Goal: Task Accomplishment & Management: Complete application form

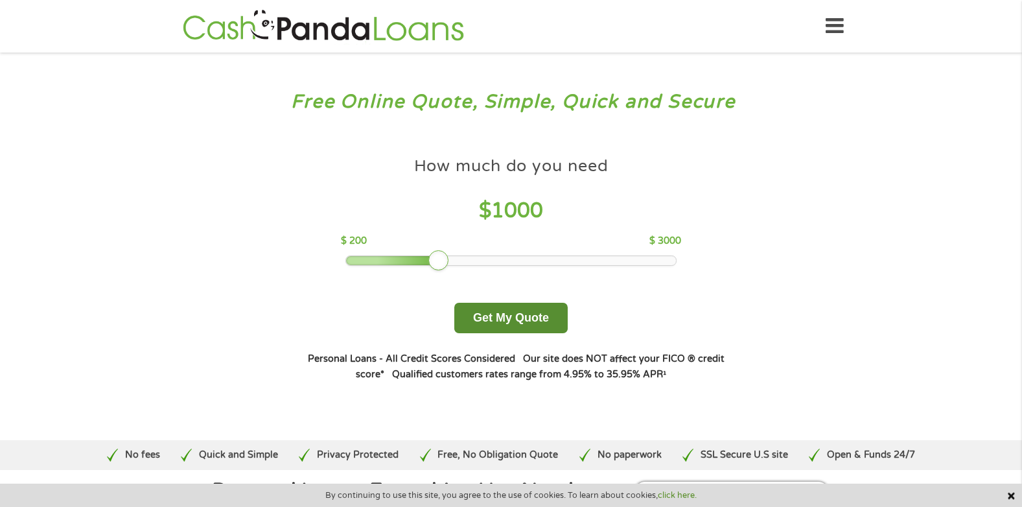
click at [474, 314] on button "Get My Quote" at bounding box center [510, 318] width 113 height 30
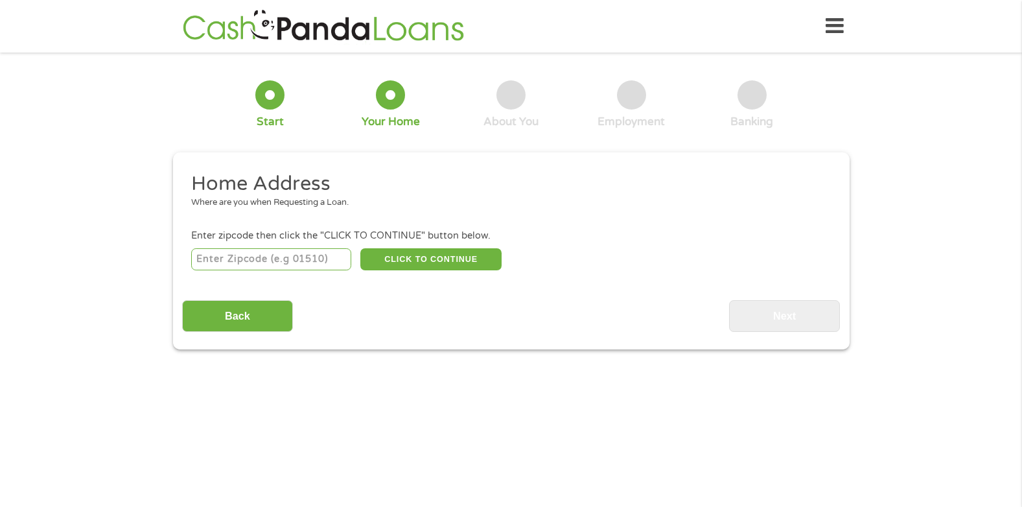
click at [321, 255] on input "number" at bounding box center [271, 259] width 160 height 22
type input "49286"
select select "Michigan"
click at [485, 268] on button "CLICK TO CONTINUE" at bounding box center [430, 259] width 141 height 22
type input "49286"
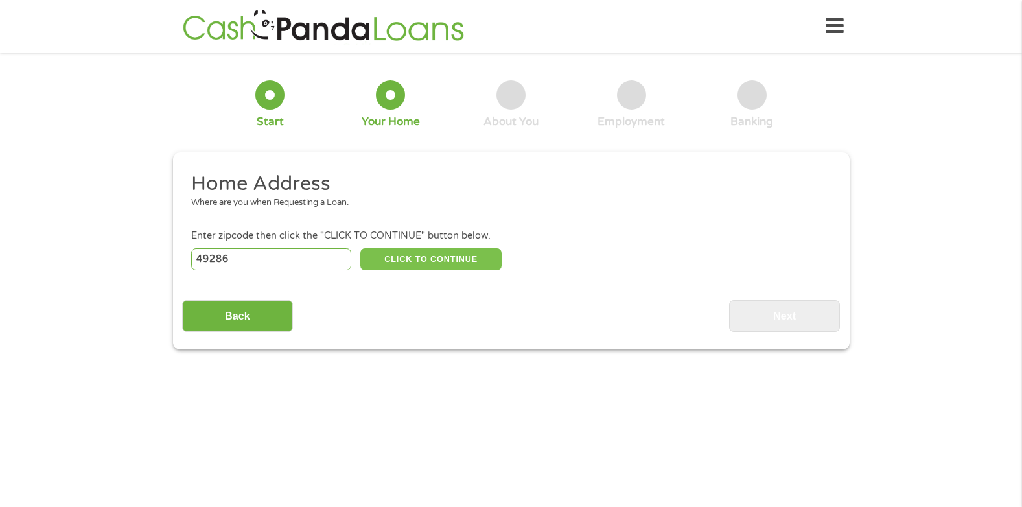
type input "Tecumseh"
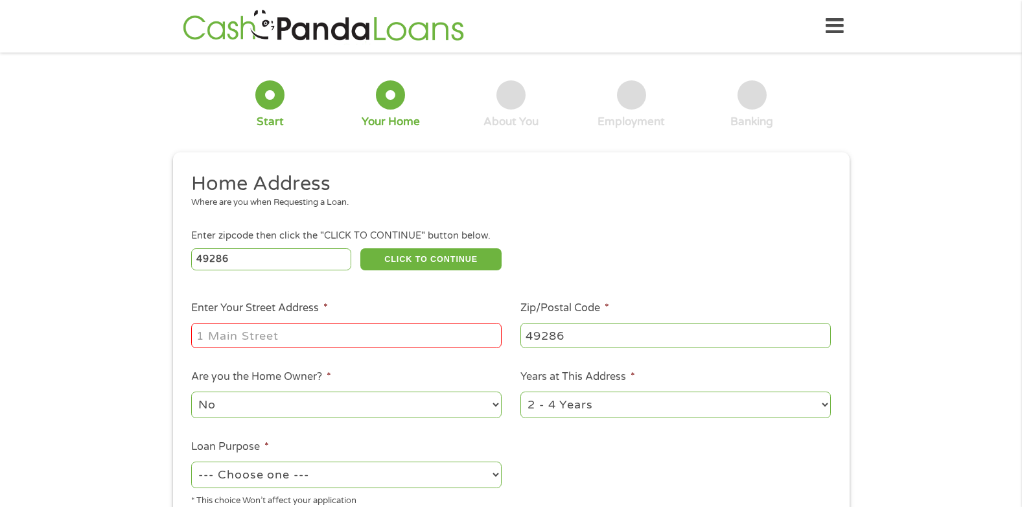
click at [271, 87] on div at bounding box center [269, 94] width 29 height 29
click at [386, 323] on input "Enter Your Street Address *" at bounding box center [346, 335] width 310 height 25
type input "1327 SOUTHWESTERN DR"
click at [464, 476] on select "--- Choose one --- Pay Bills Debt Consolidation Home Improvement Major Purchase…" at bounding box center [346, 474] width 310 height 27
select select "paybills"
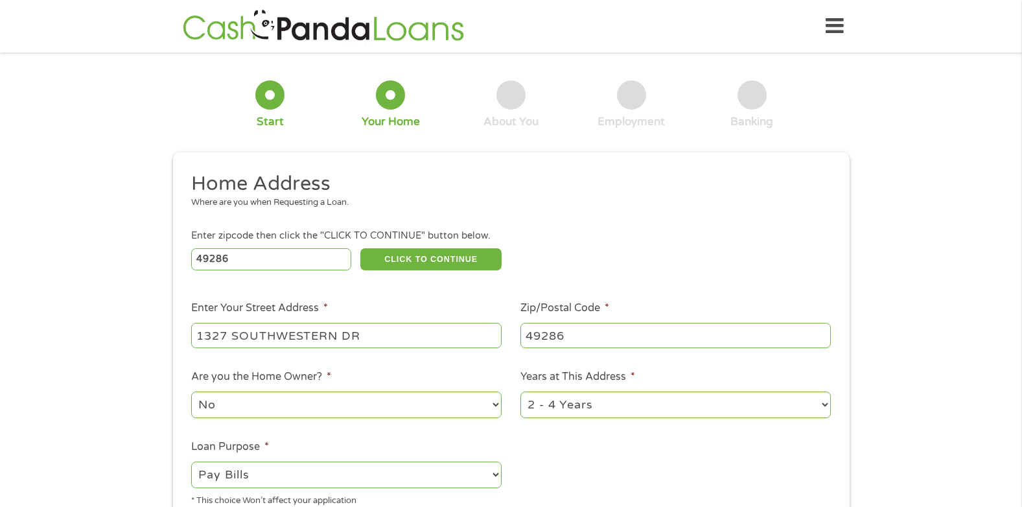
click at [191, 461] on select "--- Choose one --- Pay Bills Debt Consolidation Home Improvement Major Purchase…" at bounding box center [346, 474] width 310 height 27
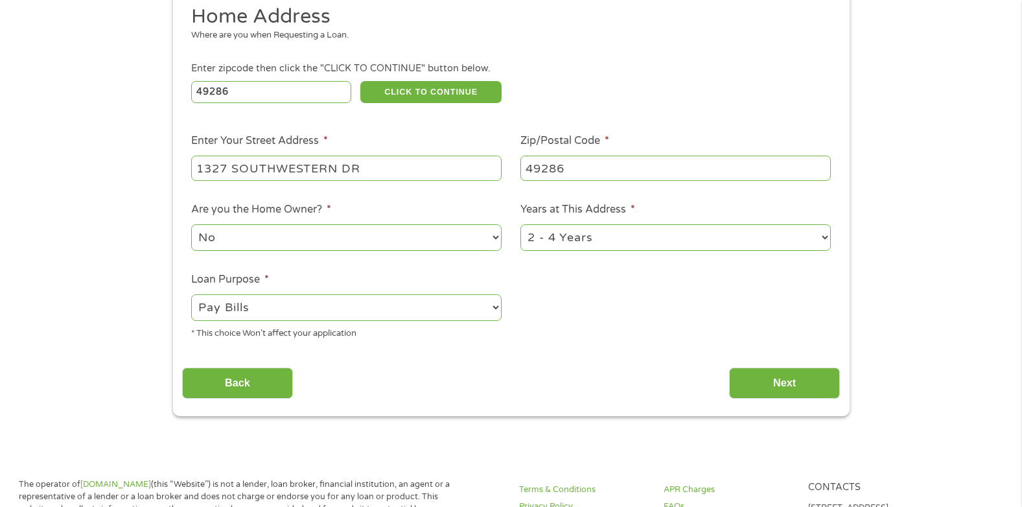
scroll to position [200, 0]
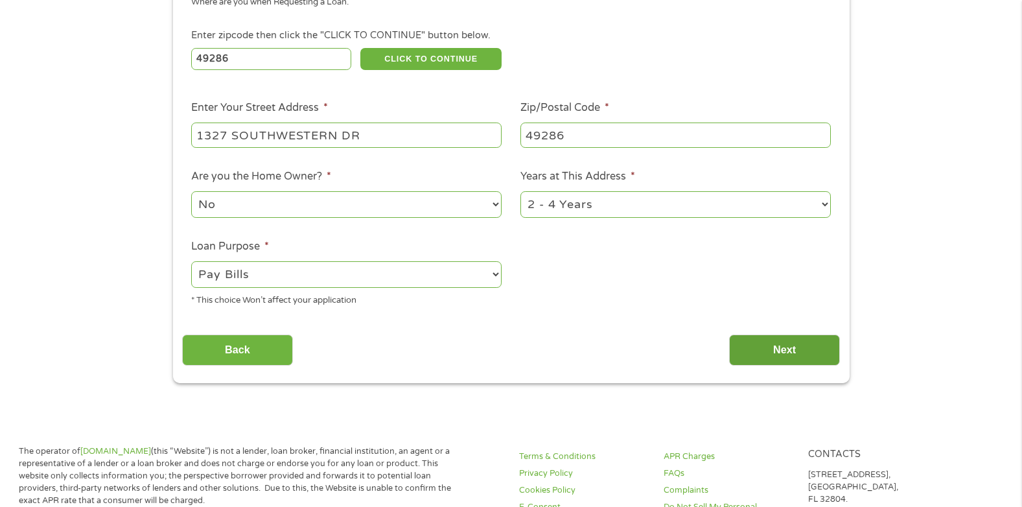
click at [733, 338] on input "Next" at bounding box center [784, 350] width 111 height 32
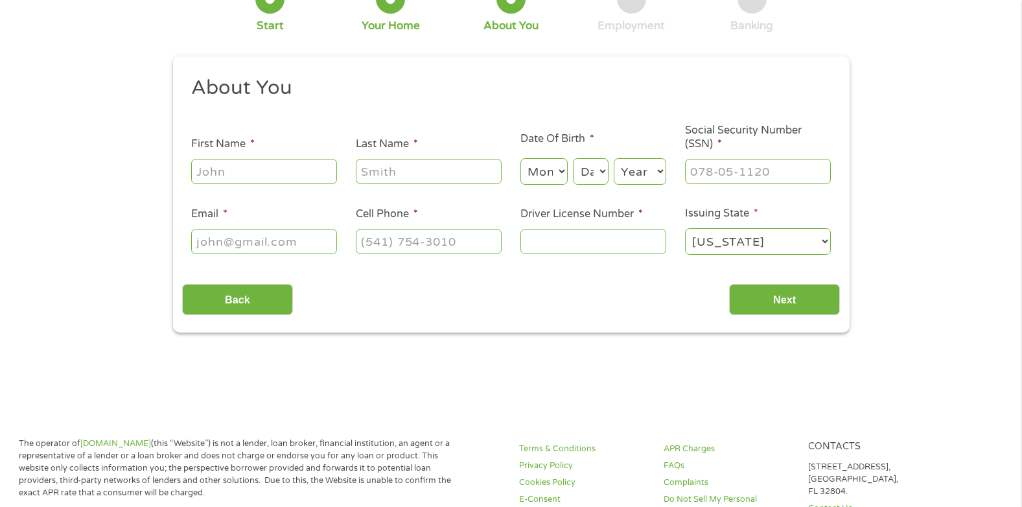
scroll to position [0, 0]
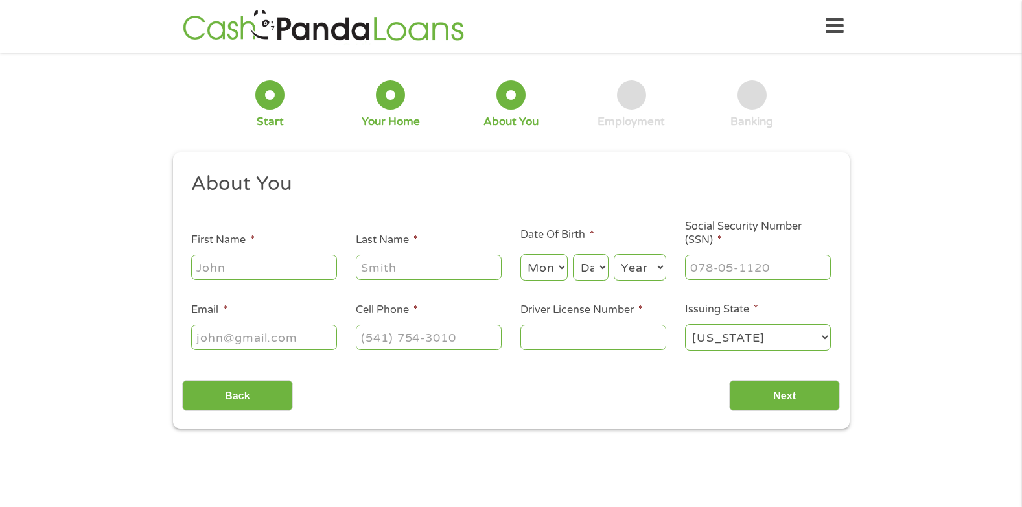
click at [316, 270] on input "First Name *" at bounding box center [264, 267] width 146 height 25
type input "kyle"
type input "fogarty"
click at [552, 263] on select "Month 1 2 3 4 5 6 7 8 9 10 11 12" at bounding box center [543, 267] width 47 height 27
select select "11"
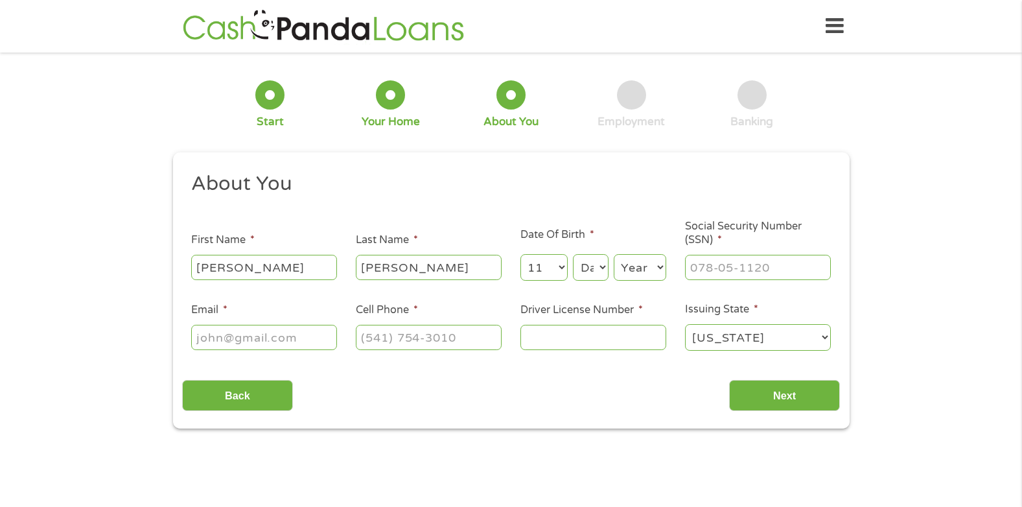
click at [520, 254] on select "Month 1 2 3 4 5 6 7 8 9 10 11 12" at bounding box center [543, 267] width 47 height 27
click at [596, 270] on select "Day 1 2 3 4 5 6 7 8 9 10 11 12 13 14 15 16 17 18 19 20 21 22 23 24 25 26 27 28 …" at bounding box center [590, 267] width 35 height 27
select select "29"
click at [573, 254] on select "Day 1 2 3 4 5 6 7 8 9 10 11 12 13 14 15 16 17 18 19 20 21 22 23 24 25 26 27 28 …" at bounding box center [590, 267] width 35 height 27
click at [656, 253] on div "Year Year 2007 2006 2005 2004 2003 2002 2001 2000 1999 1998 1997 1996 1995 1994…" at bounding box center [640, 267] width 52 height 31
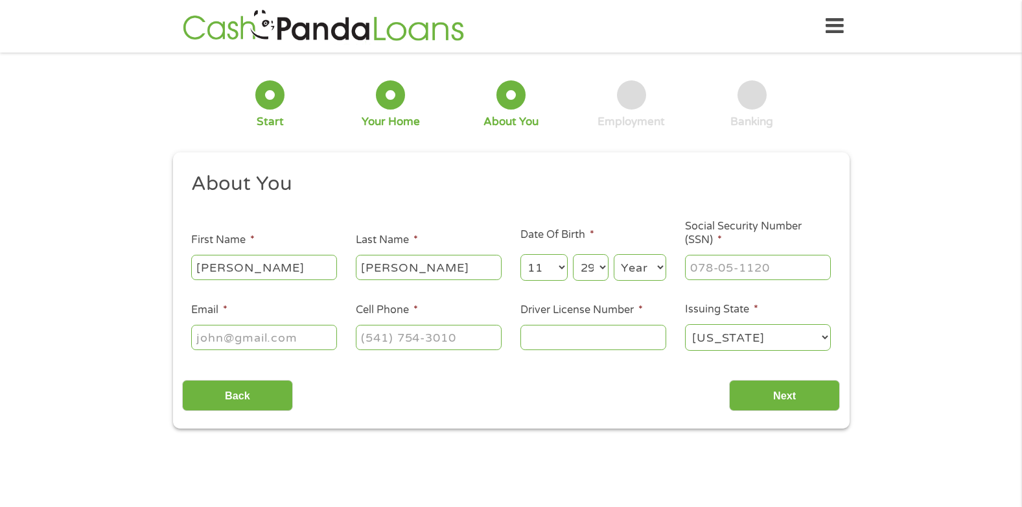
click at [658, 259] on select "Year 2007 2006 2005 2004 2003 2002 2001 2000 1999 1998 1997 1996 1995 1994 1993…" at bounding box center [640, 267] width 52 height 27
select select "1989"
click at [614, 254] on select "Year 2007 2006 2005 2004 2003 2002 2001 2000 1999 1998 1997 1996 1995 1994 1993…" at bounding box center [640, 267] width 52 height 27
click at [741, 270] on input "___-__-____" at bounding box center [758, 267] width 146 height 25
type input "364-11-9692"
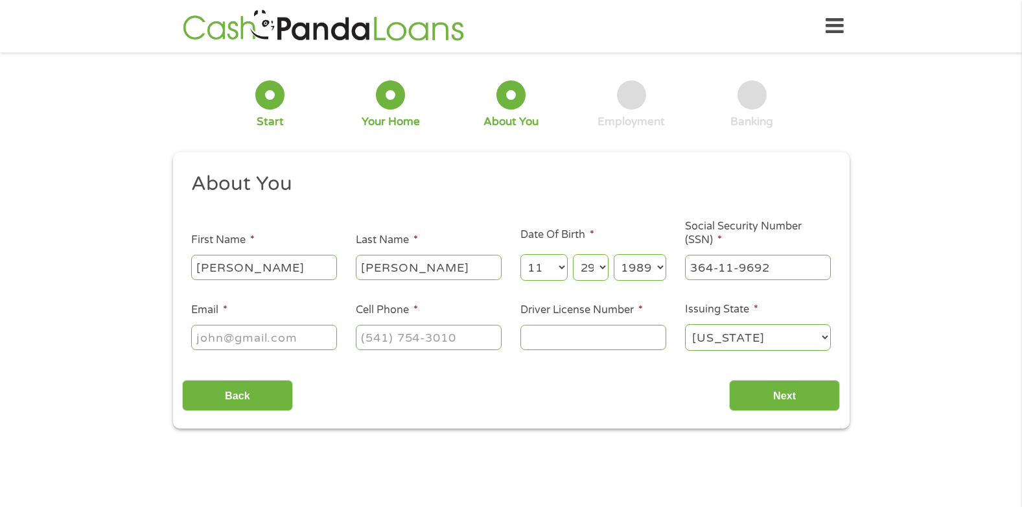
click at [266, 332] on input "Email *" at bounding box center [264, 337] width 146 height 25
type input "kylefogarty12@gmail.com"
click at [452, 341] on input "(___) ___-____" at bounding box center [429, 337] width 146 height 25
type input "(517) 270-2387"
click at [570, 343] on input "Driver License Number *" at bounding box center [593, 337] width 146 height 25
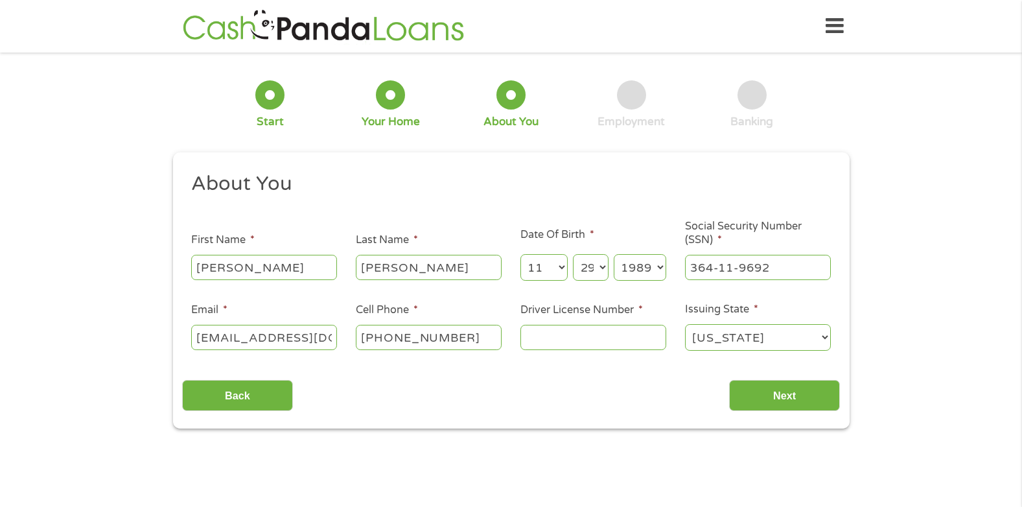
click at [570, 343] on input "Driver License Number *" at bounding box center [593, 337] width 146 height 25
type input "f263485275911"
click at [804, 388] on input "Next" at bounding box center [784, 396] width 111 height 32
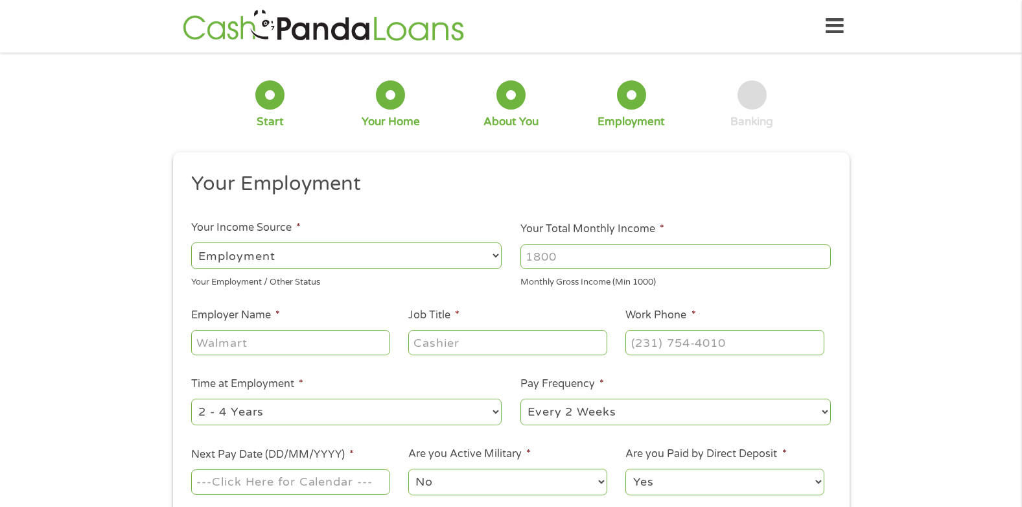
scroll to position [5, 5]
click at [558, 249] on input "Your Total Monthly Income *" at bounding box center [675, 256] width 310 height 25
type input "4000"
click at [366, 347] on input "Employer Name *" at bounding box center [290, 342] width 198 height 25
type input "homespec"
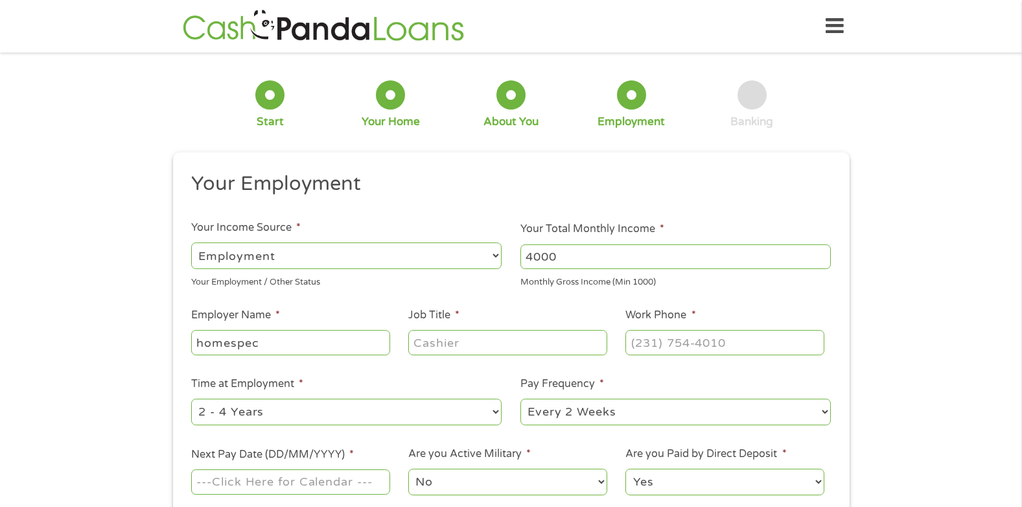
click at [532, 345] on input "Job Title *" at bounding box center [507, 342] width 198 height 25
type input "mechanic"
click at [673, 338] on input "(___) ___-____" at bounding box center [724, 342] width 198 height 25
click at [646, 338] on input "(___) _73-4788" at bounding box center [724, 342] width 198 height 25
click at [639, 338] on input "(___) _73-4788" at bounding box center [724, 342] width 198 height 25
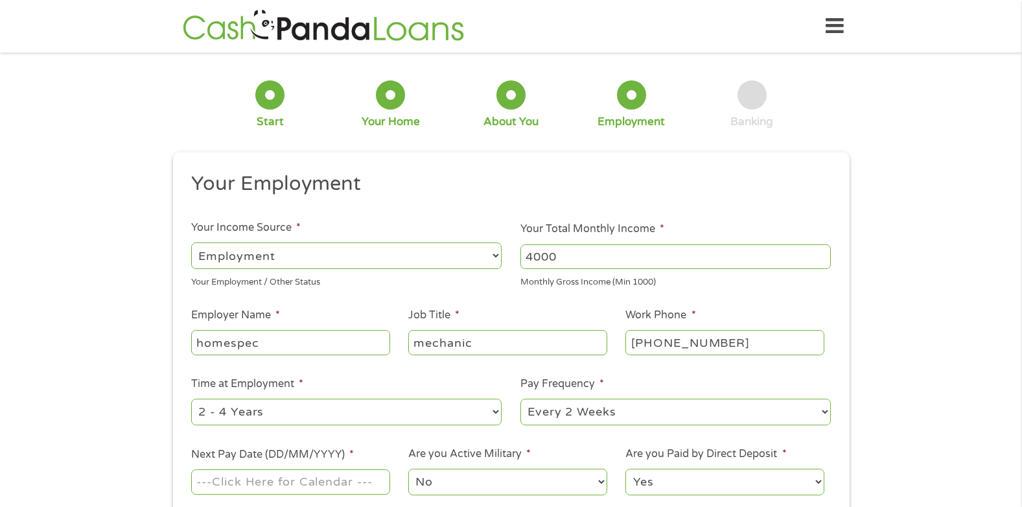
type input "(734) 788-7347"
click at [426, 410] on select "--- Choose one --- 1 Year or less 1 - 2 Years 2 - 4 Years Over 4 Years" at bounding box center [346, 412] width 310 height 27
select select "60months"
click at [191, 399] on select "--- Choose one --- 1 Year or less 1 - 2 Years 2 - 4 Years Over 4 Years" at bounding box center [346, 412] width 310 height 27
click at [652, 404] on select "--- Choose one --- Every 2 Weeks Every Week Monthly Semi-Monthly" at bounding box center [675, 412] width 310 height 27
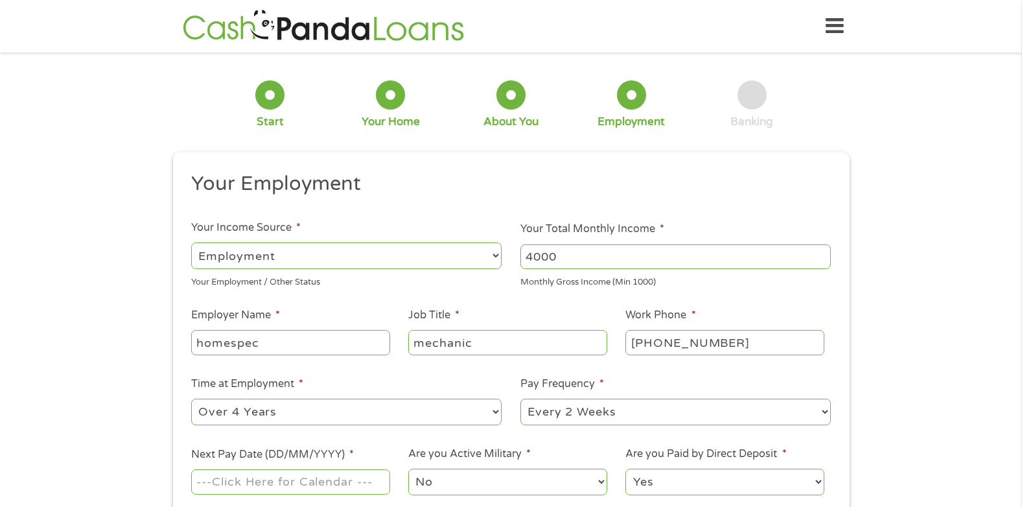
select select "weekly"
click at [520, 399] on select "--- Choose one --- Every 2 Weeks Every Week Monthly Semi-Monthly" at bounding box center [675, 412] width 310 height 27
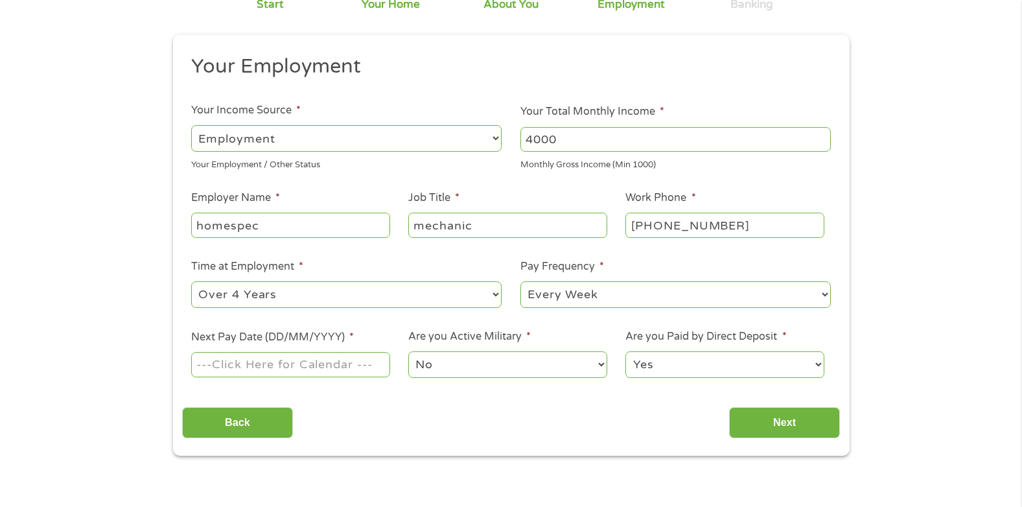
scroll to position [185, 0]
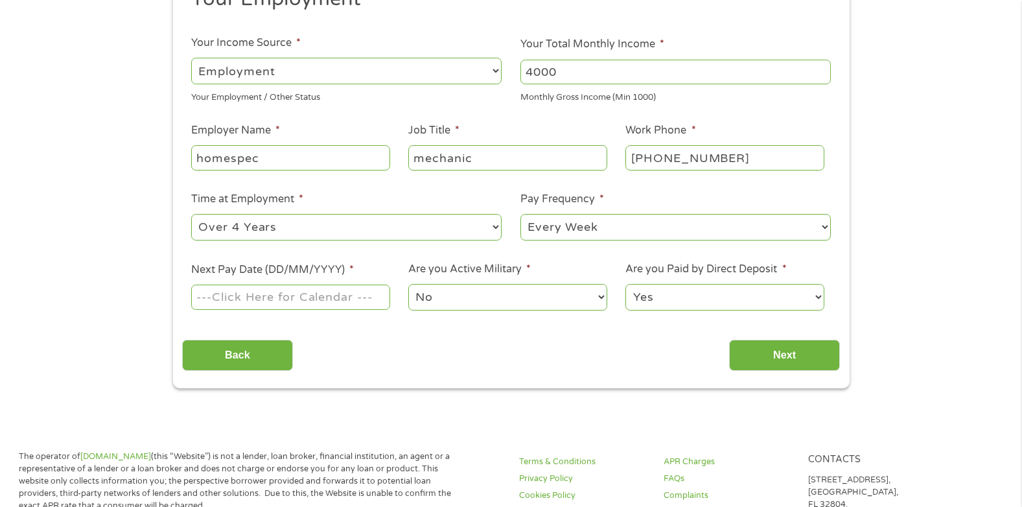
click at [381, 303] on input "Next Pay Date (DD/MM/YYYY) *" at bounding box center [290, 296] width 198 height 25
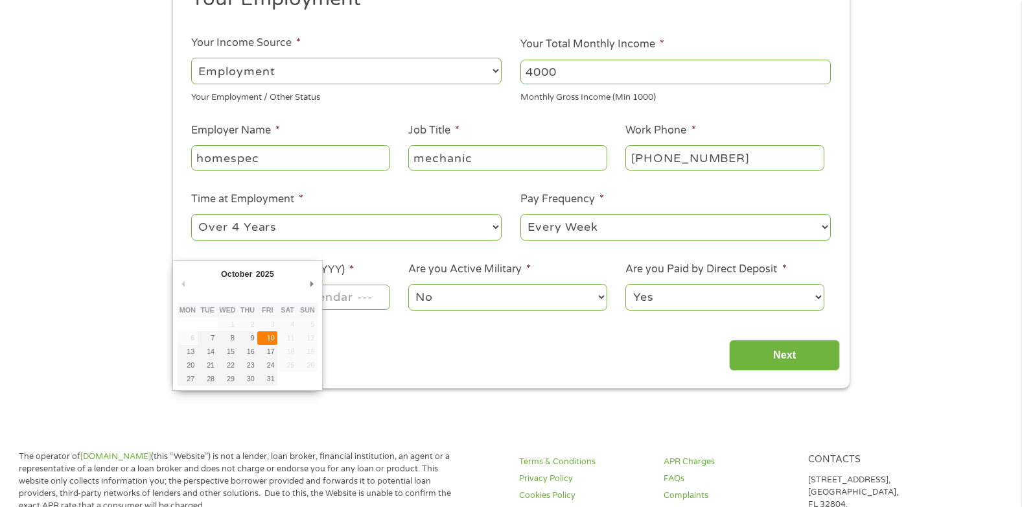
type input "10/10/2025"
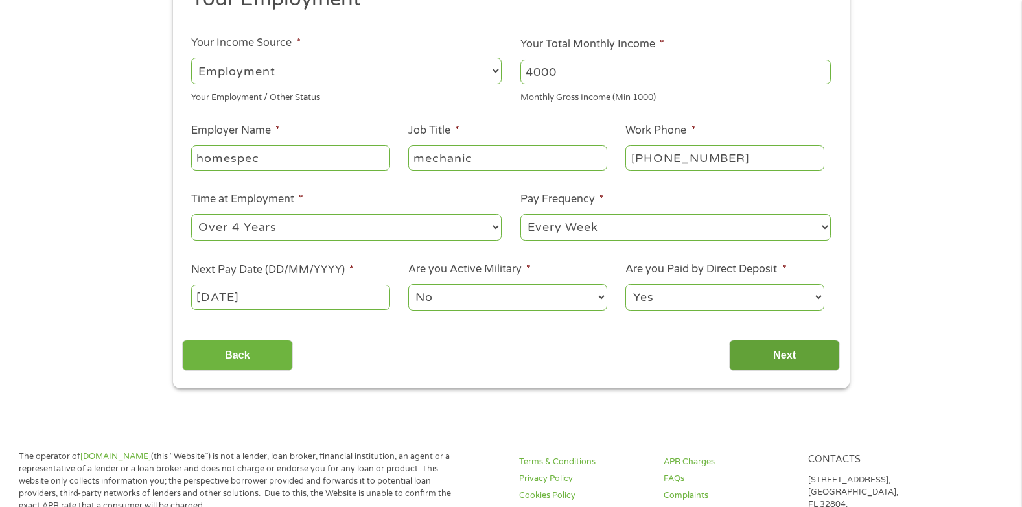
click at [809, 347] on input "Next" at bounding box center [784, 356] width 111 height 32
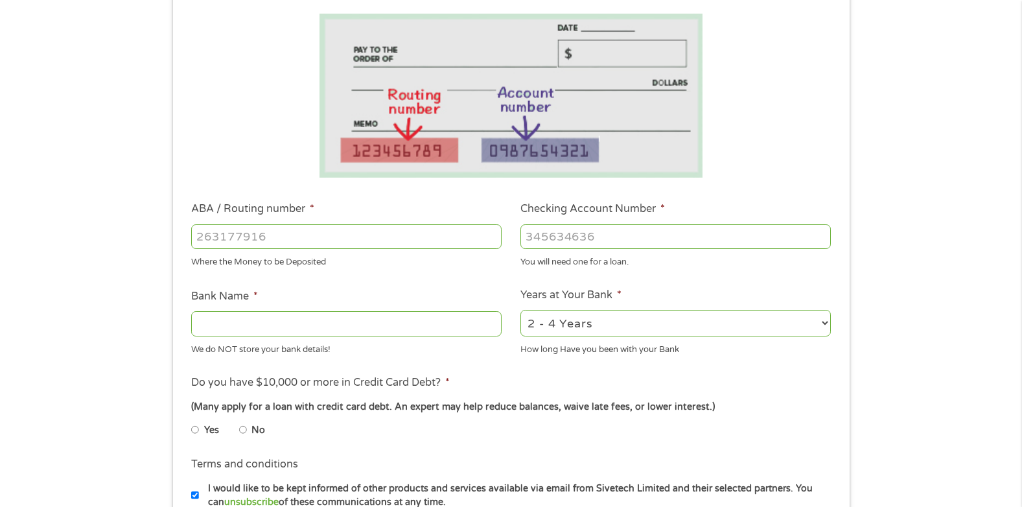
scroll to position [220, 0]
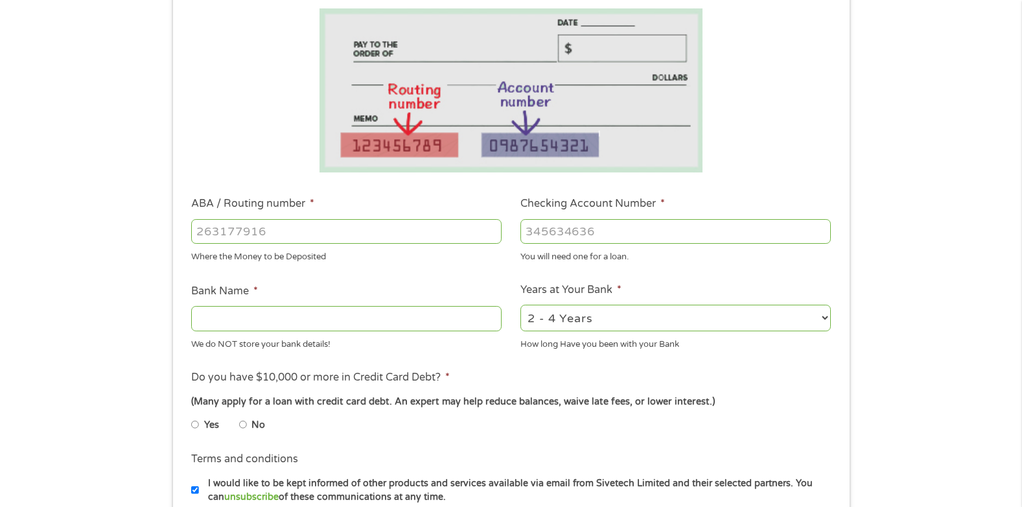
click at [590, 248] on div "You will need one for a loan." at bounding box center [675, 254] width 310 height 17
click at [330, 241] on input "ABA / Routing number *" at bounding box center [346, 231] width 310 height 25
click at [595, 241] on input "Checking Account Number *" at bounding box center [675, 231] width 310 height 25
click at [419, 233] on input "02360496598" at bounding box center [346, 231] width 310 height 25
type input "0"
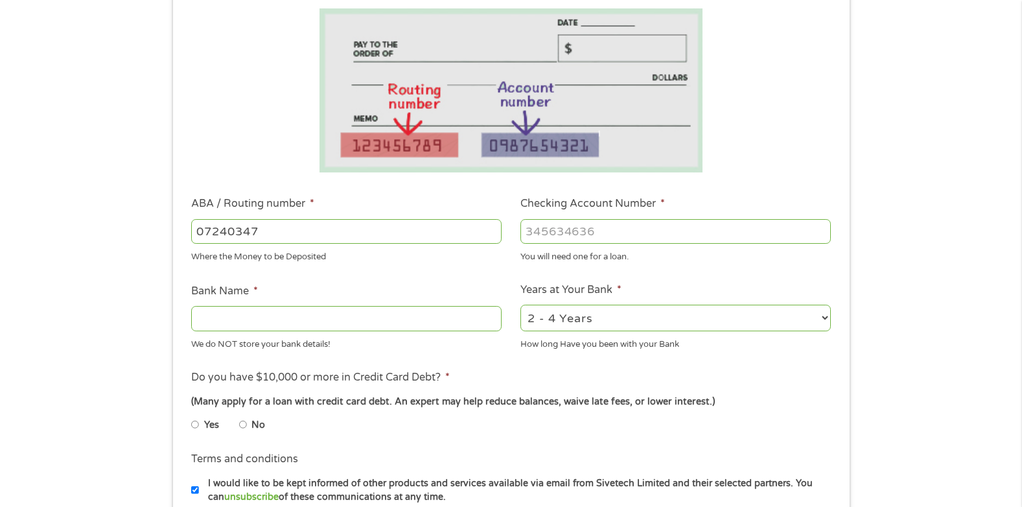
type input "072403473"
type input "HUNTINGTON NATIONAL BANK"
type input "072403473"
click at [607, 231] on input "Checking Account Number *" at bounding box center [675, 231] width 310 height 25
type input "02360496598"
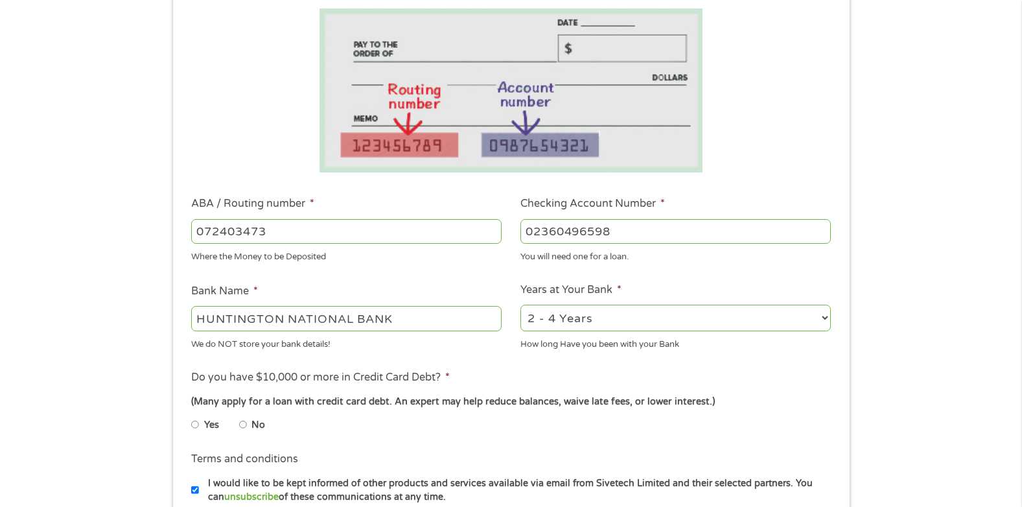
click at [789, 321] on select "2 - 4 Years 6 - 12 Months 1 - 2 Years Over 4 Years" at bounding box center [675, 318] width 310 height 27
select select "60months"
click at [520, 305] on select "2 - 4 Years 6 - 12 Months 1 - 2 Years Over 4 Years" at bounding box center [675, 318] width 310 height 27
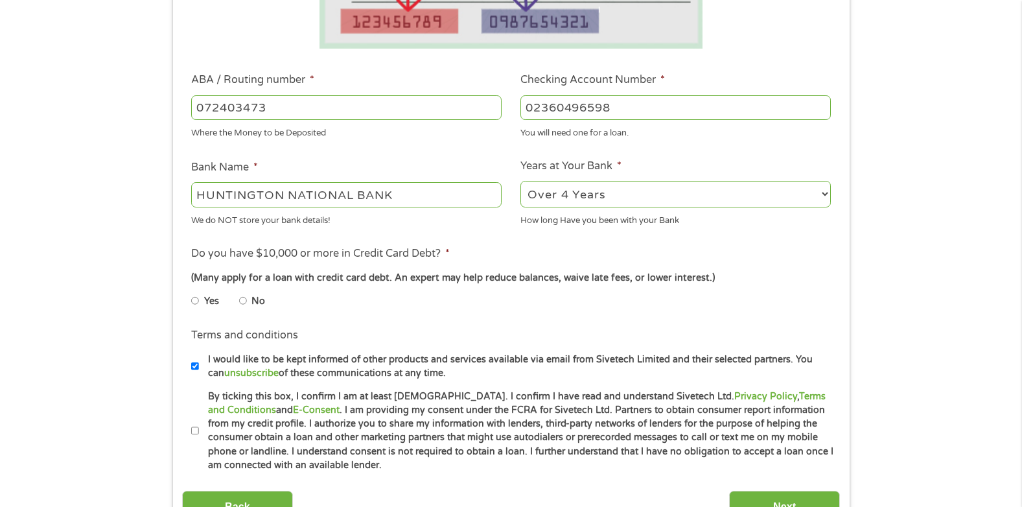
scroll to position [369, 0]
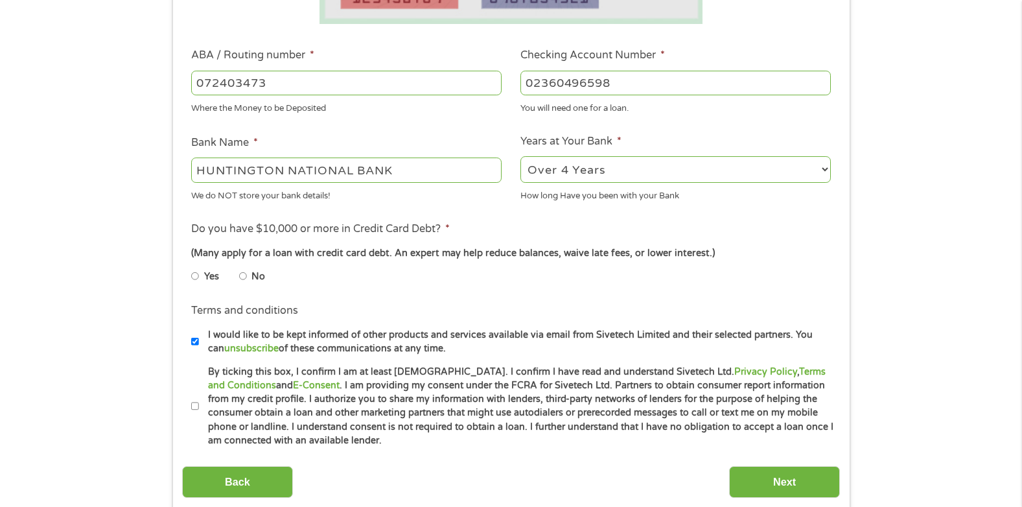
click at [246, 277] on input "No" at bounding box center [243, 276] width 8 height 21
radio input "true"
click at [197, 408] on input "By ticking this box, I confirm I am at least 18 years old. I confirm I have rea…" at bounding box center [195, 406] width 8 height 21
checkbox input "true"
click at [743, 478] on input "Next" at bounding box center [784, 482] width 111 height 32
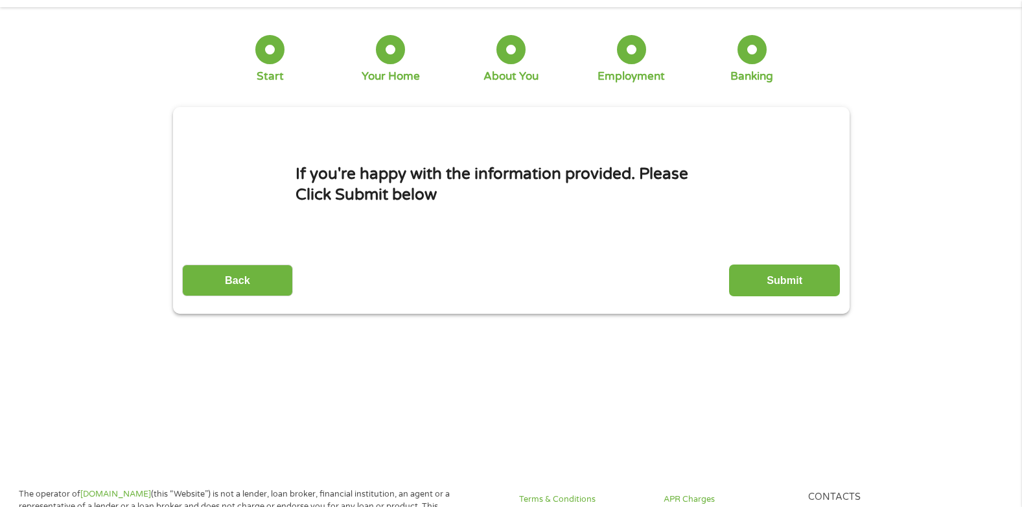
scroll to position [0, 0]
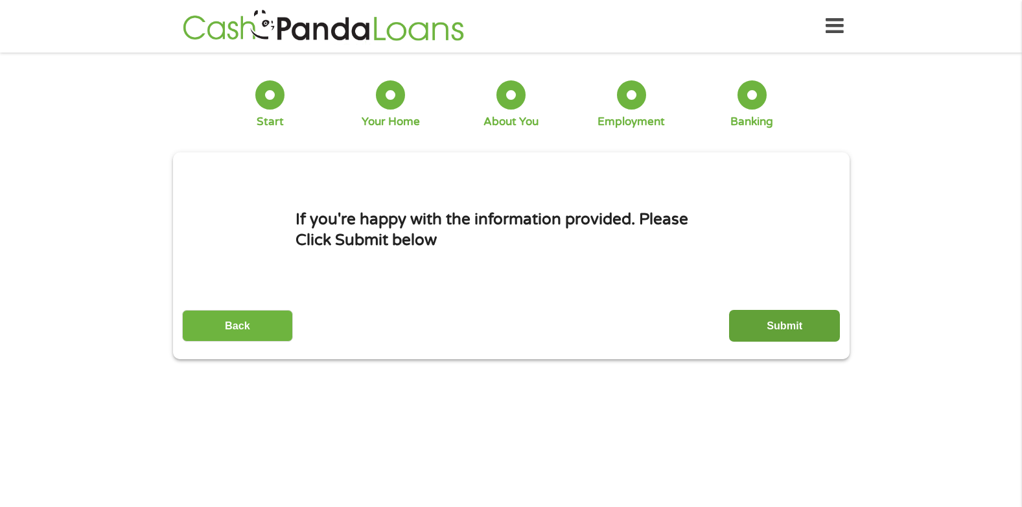
click at [806, 323] on input "Submit" at bounding box center [784, 326] width 111 height 32
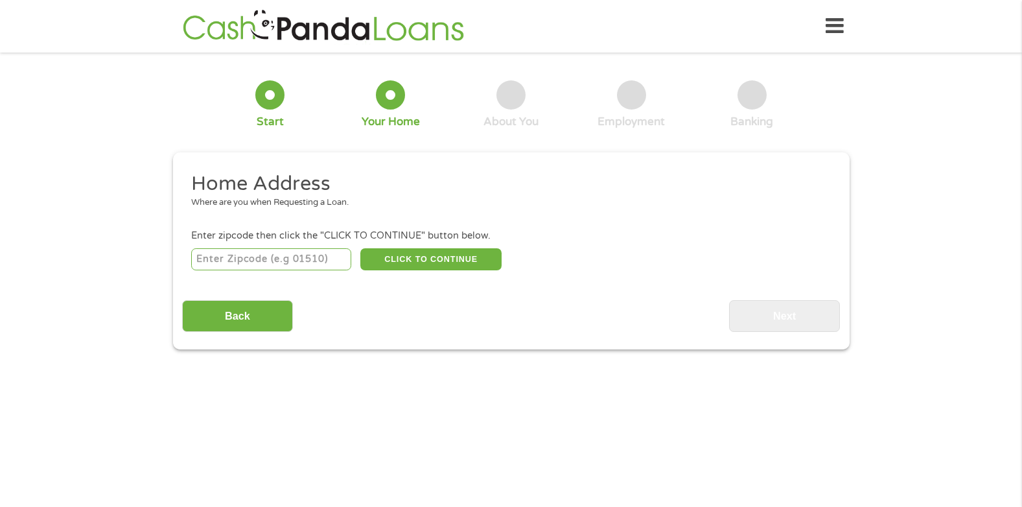
click at [294, 249] on input "number" at bounding box center [271, 259] width 160 height 22
type input "49286"
click at [432, 253] on button "CLICK TO CONTINUE" at bounding box center [430, 259] width 141 height 22
type input "49286"
type input "Tecumseh"
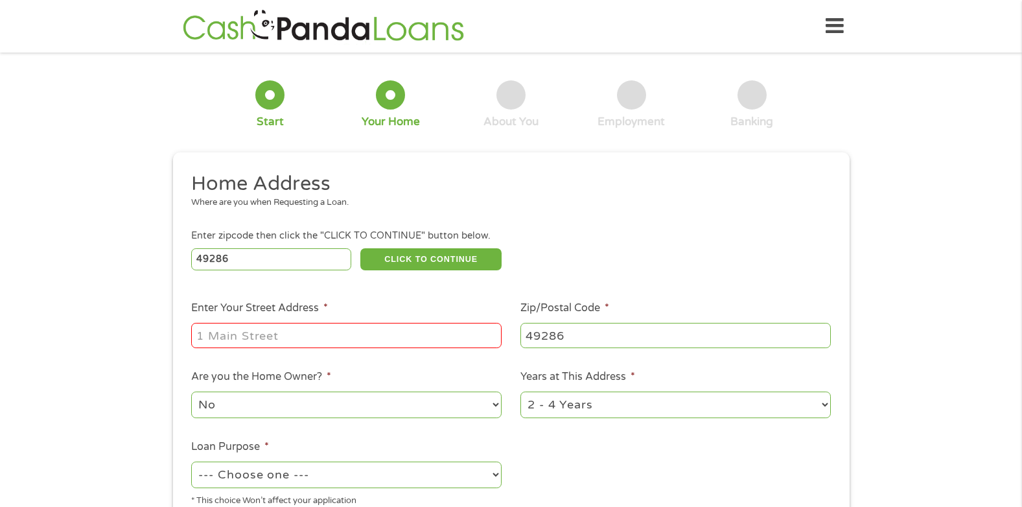
click at [375, 327] on input "Enter Your Street Address *" at bounding box center [346, 335] width 310 height 25
type input "1327 SOUTHWESTERN DR"
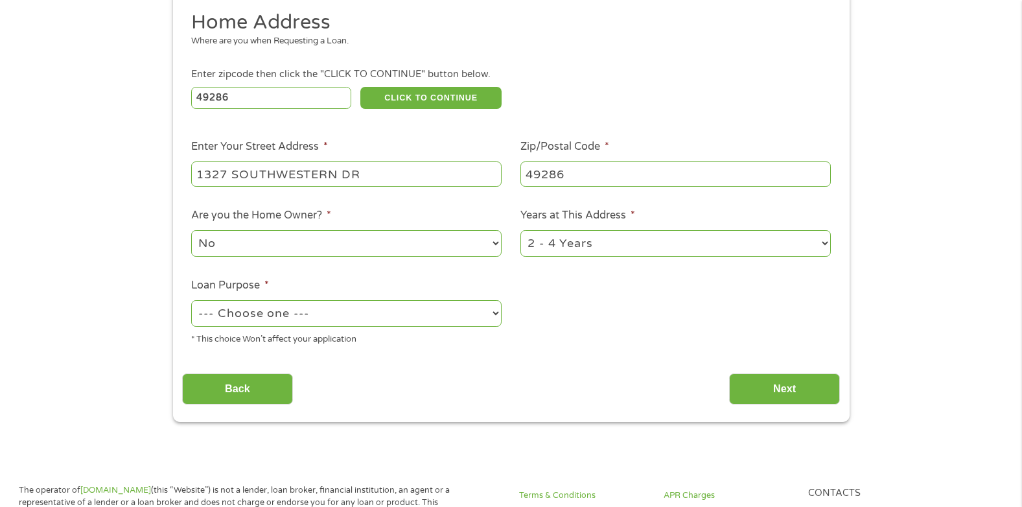
scroll to position [283, 0]
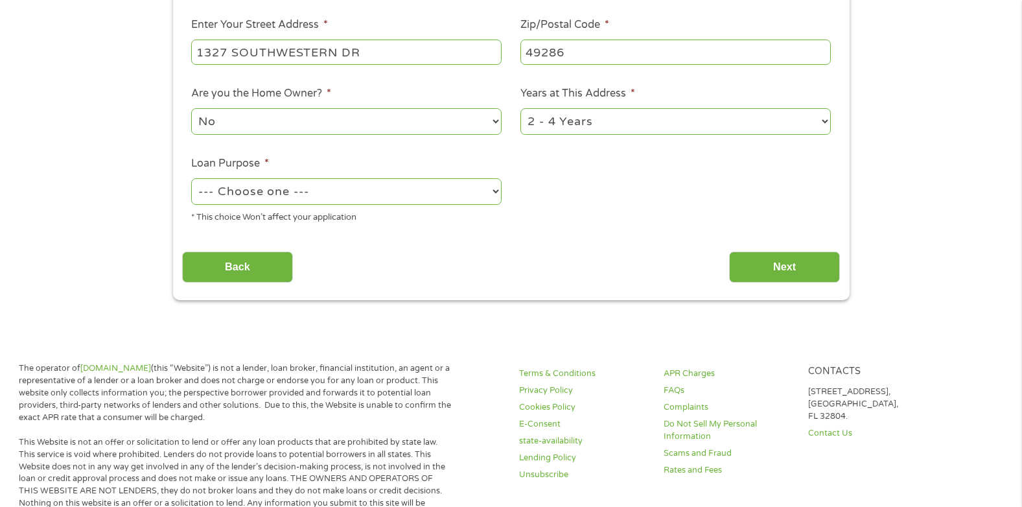
click at [299, 198] on select "--- Choose one --- Pay Bills Debt Consolidation Home Improvement Major Purchase…" at bounding box center [346, 191] width 310 height 27
select select "paybills"
click at [191, 178] on select "--- Choose one --- Pay Bills Debt Consolidation Home Improvement Major Purchase…" at bounding box center [346, 191] width 310 height 27
click at [788, 270] on input "Next" at bounding box center [784, 267] width 111 height 32
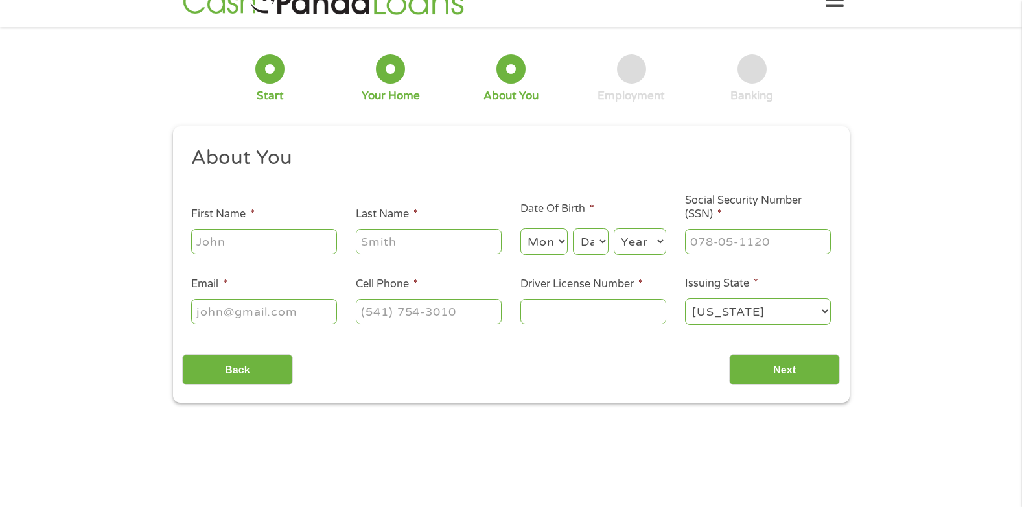
scroll to position [0, 0]
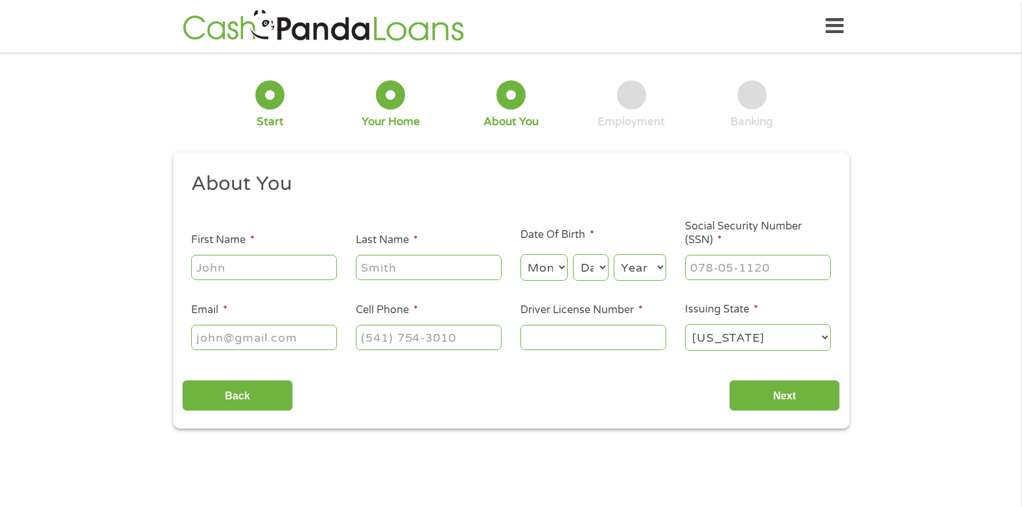
click at [250, 275] on input "First Name *" at bounding box center [264, 267] width 146 height 25
type input "kyle"
type input "fogarty"
click at [262, 337] on input "Email *" at bounding box center [264, 337] width 146 height 25
type input "kylefogarty12@gmail.com"
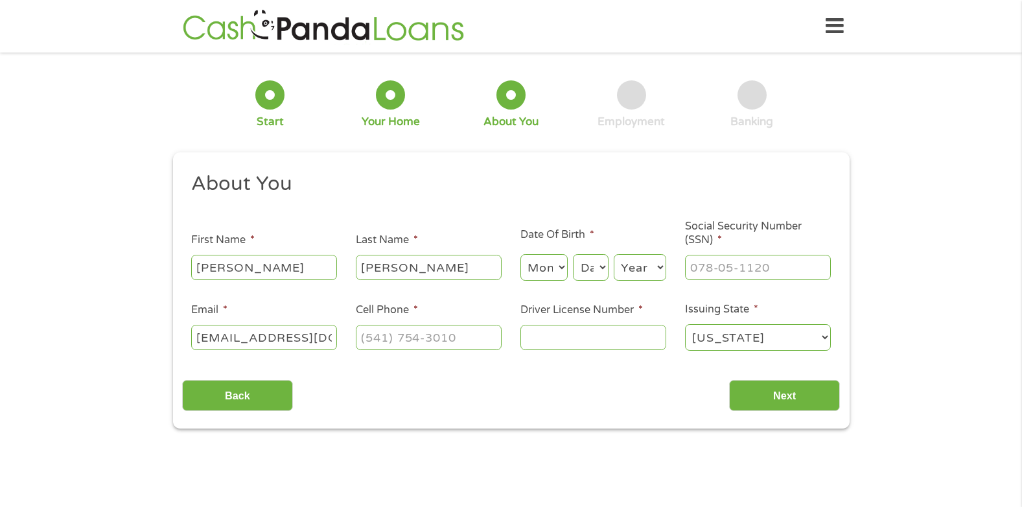
select select "11"
select select "29"
select select "1989"
click at [743, 273] on input "___-__-____" at bounding box center [758, 267] width 146 height 25
type input "364-11-9692"
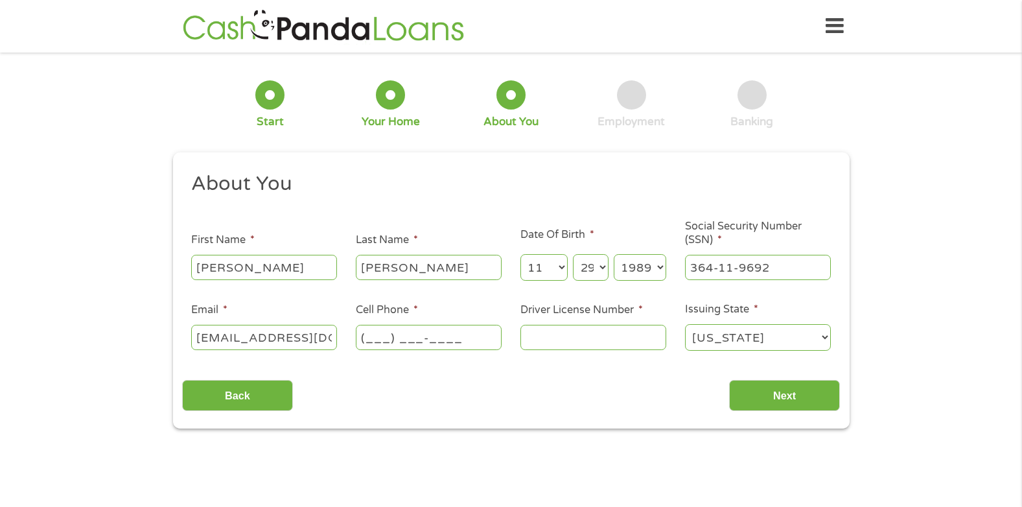
click at [452, 343] on input "(___) ___-____" at bounding box center [429, 337] width 146 height 25
type input "(517) 270-2387"
click at [598, 343] on input "Driver License Number *" at bounding box center [593, 337] width 146 height 25
type input "f263485275911"
click at [773, 393] on input "Next" at bounding box center [784, 396] width 111 height 32
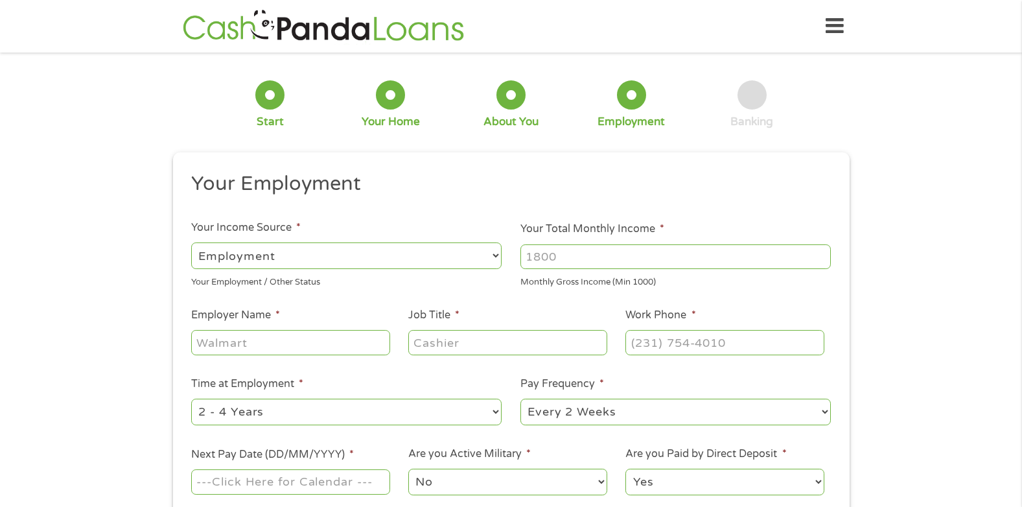
click at [620, 251] on input "Your Total Monthly Income *" at bounding box center [675, 256] width 310 height 25
type input "5000"
click at [339, 351] on input "Employer Name *" at bounding box center [290, 342] width 198 height 25
type input "homespec"
click at [472, 345] on input "Job Title *" at bounding box center [507, 342] width 198 height 25
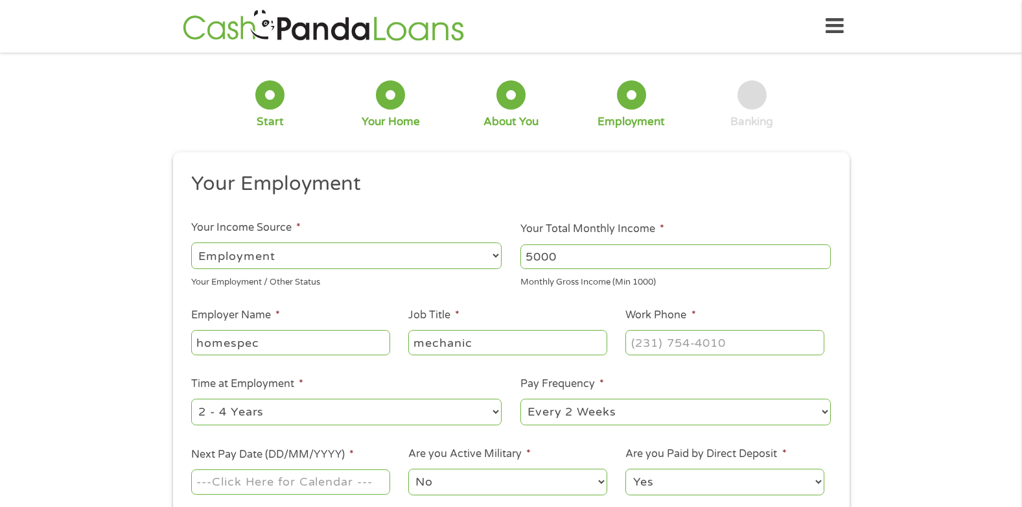
type input "mechanic"
click at [780, 351] on input "(___) ___-____" at bounding box center [724, 342] width 198 height 25
click at [639, 345] on input "(___) ___-____" at bounding box center [724, 342] width 198 height 25
type input "(734) 788-9426"
click at [494, 410] on select "--- Choose one --- 1 Year or less 1 - 2 Years 2 - 4 Years Over 4 Years" at bounding box center [346, 412] width 310 height 27
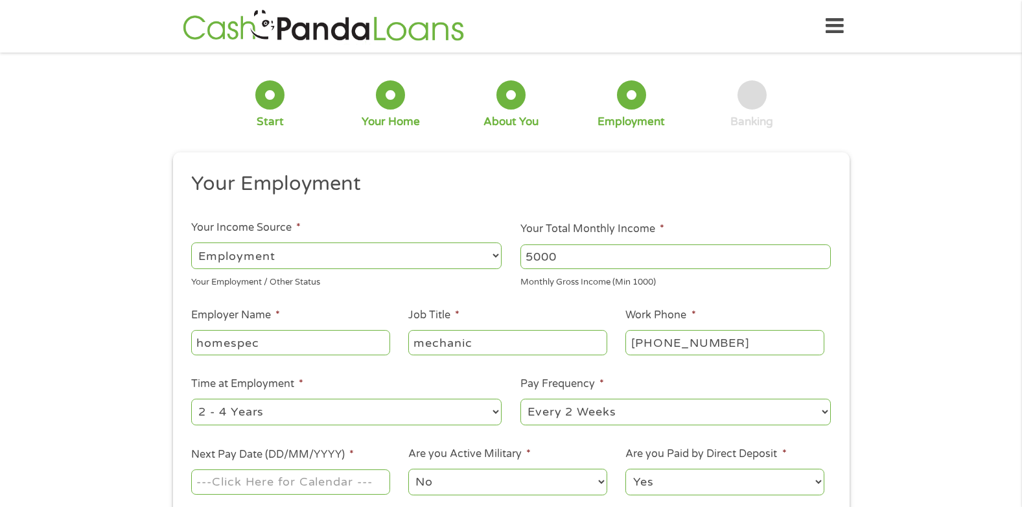
select select "60months"
click at [191, 399] on select "--- Choose one --- 1 Year or less 1 - 2 Years 2 - 4 Years Over 4 Years" at bounding box center [346, 412] width 310 height 27
click at [576, 421] on select "--- Choose one --- Every 2 Weeks Every Week Monthly Semi-Monthly" at bounding box center [675, 412] width 310 height 27
select select "weekly"
click at [520, 399] on select "--- Choose one --- Every 2 Weeks Every Week Monthly Semi-Monthly" at bounding box center [675, 412] width 310 height 27
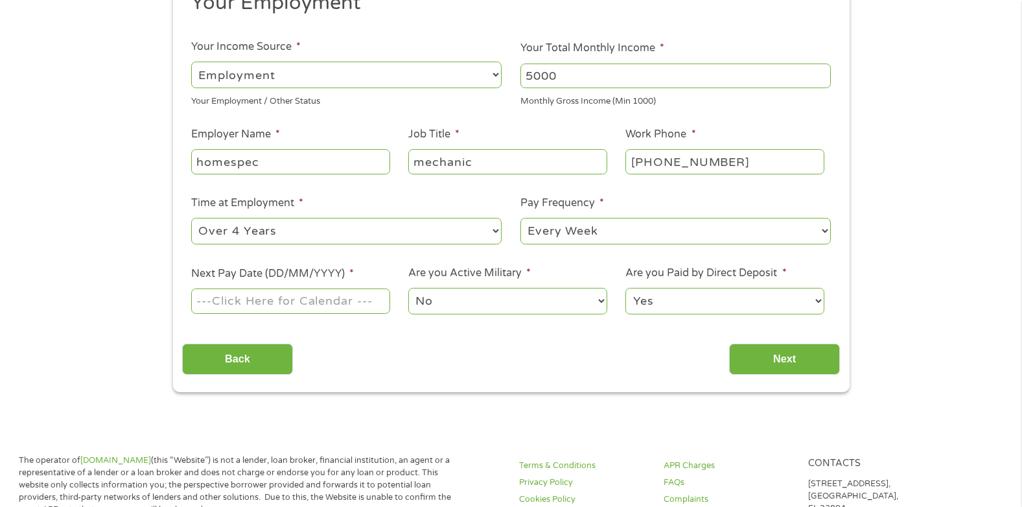
scroll to position [244, 0]
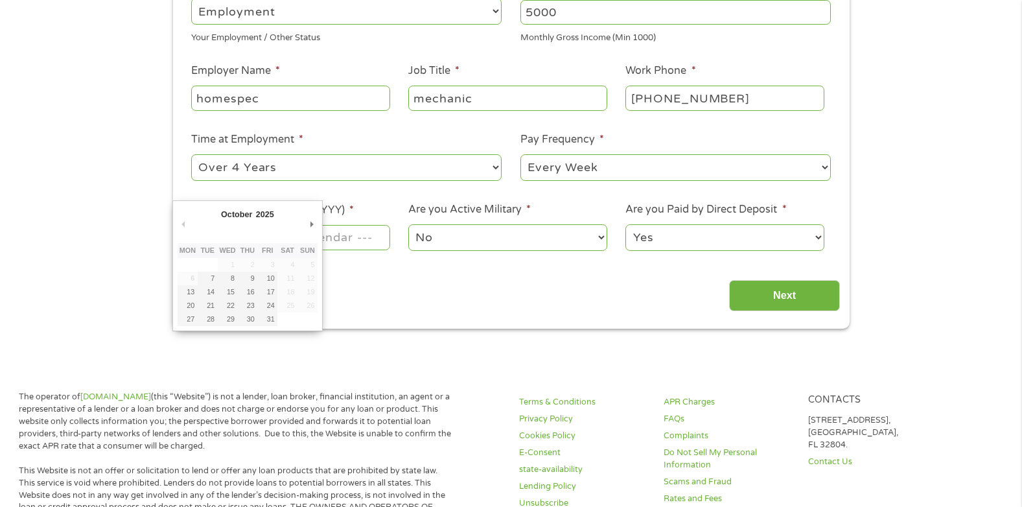
click at [379, 231] on input "Next Pay Date (DD/MM/YYYY) *" at bounding box center [290, 237] width 198 height 25
type input "10/10/2025"
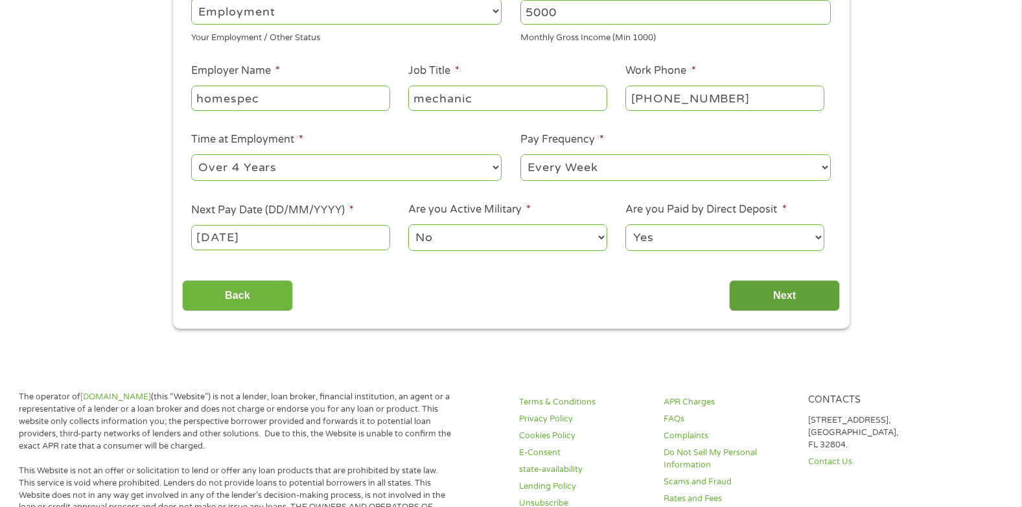
click at [806, 293] on input "Next" at bounding box center [784, 296] width 111 height 32
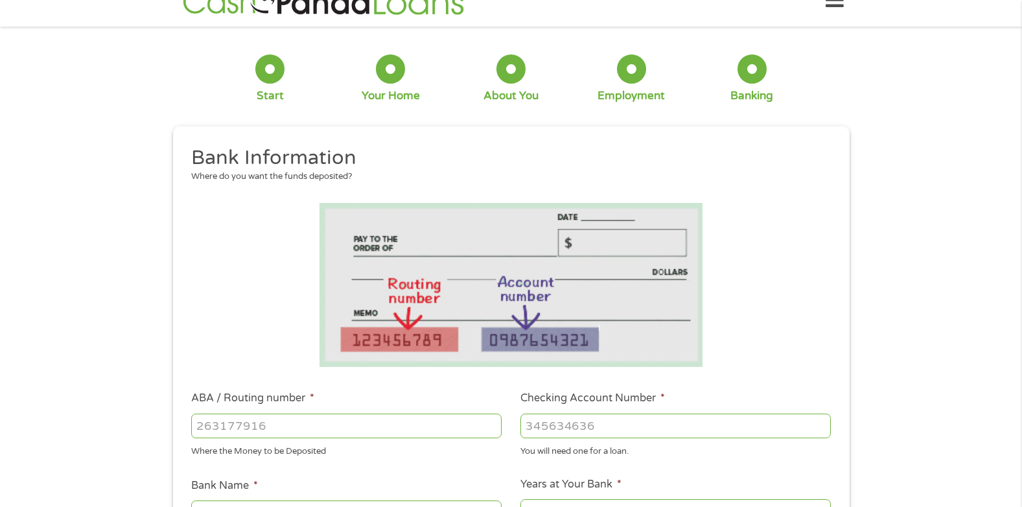
scroll to position [0, 0]
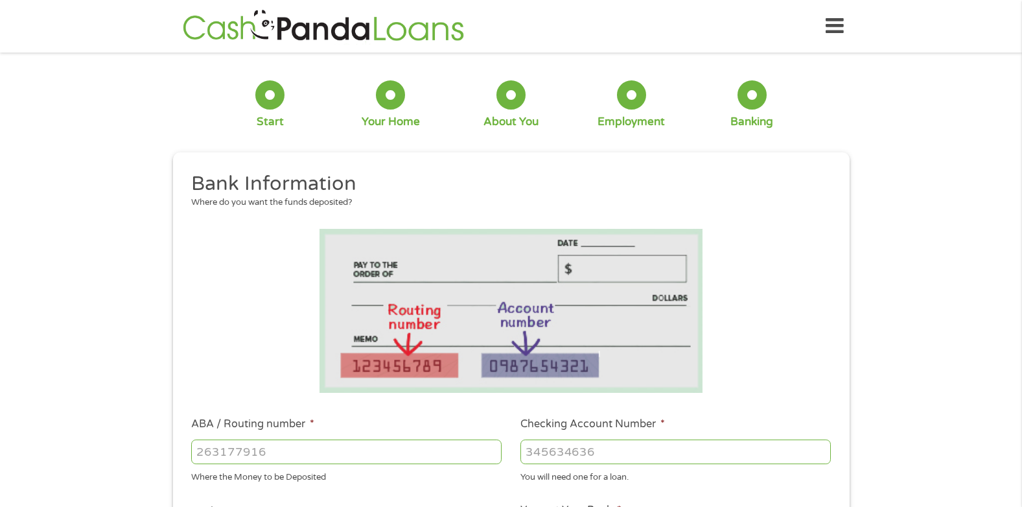
click at [348, 458] on input "ABA / Routing number *" at bounding box center [346, 451] width 310 height 25
type input "072403473"
type input "HUNTINGTON NATIONAL BANK"
type input "072403473"
click at [609, 462] on input "Checking Account Number *" at bounding box center [675, 451] width 310 height 25
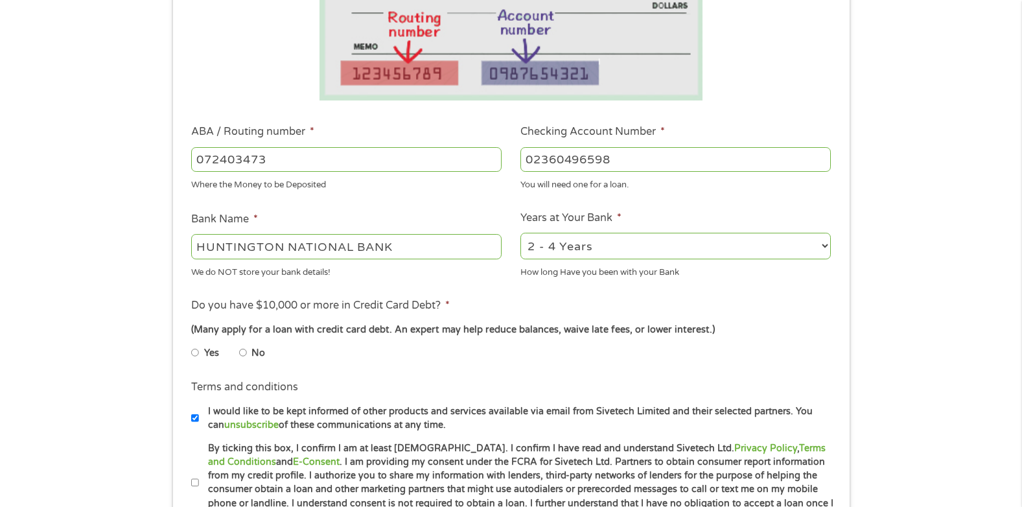
scroll to position [299, 0]
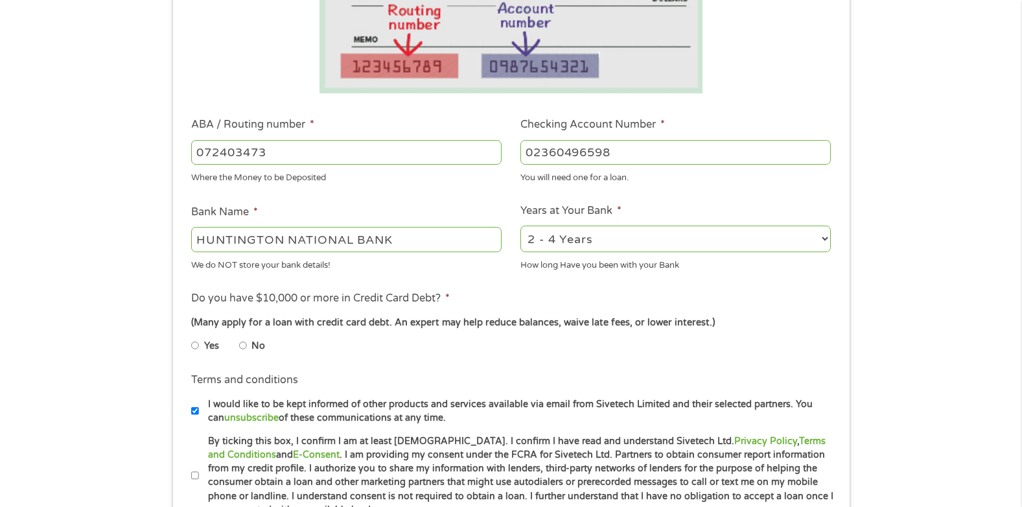
type input "02360496598"
click at [577, 242] on select "2 - 4 Years 6 - 12 Months 1 - 2 Years Over 4 Years" at bounding box center [675, 239] width 310 height 27
click at [577, 245] on select "2 - 4 Years 6 - 12 Months 1 - 2 Years Over 4 Years" at bounding box center [675, 239] width 310 height 27
click at [825, 237] on select "2 - 4 Years 6 - 12 Months 1 - 2 Years Over 4 Years" at bounding box center [675, 239] width 310 height 27
select select "60months"
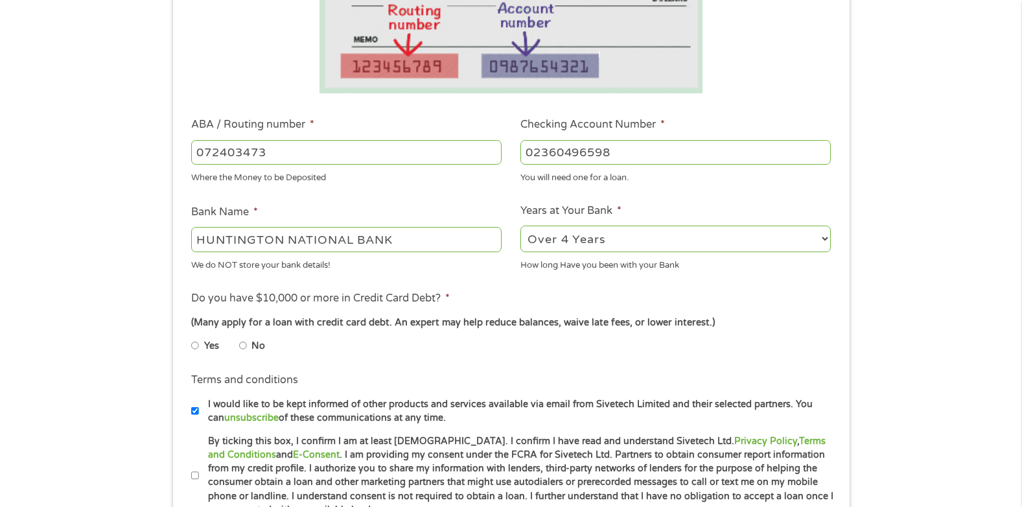
click at [520, 226] on select "2 - 4 Years 6 - 12 Months 1 - 2 Years Over 4 Years" at bounding box center [675, 239] width 310 height 27
click at [241, 351] on input "No" at bounding box center [243, 345] width 8 height 21
radio input "true"
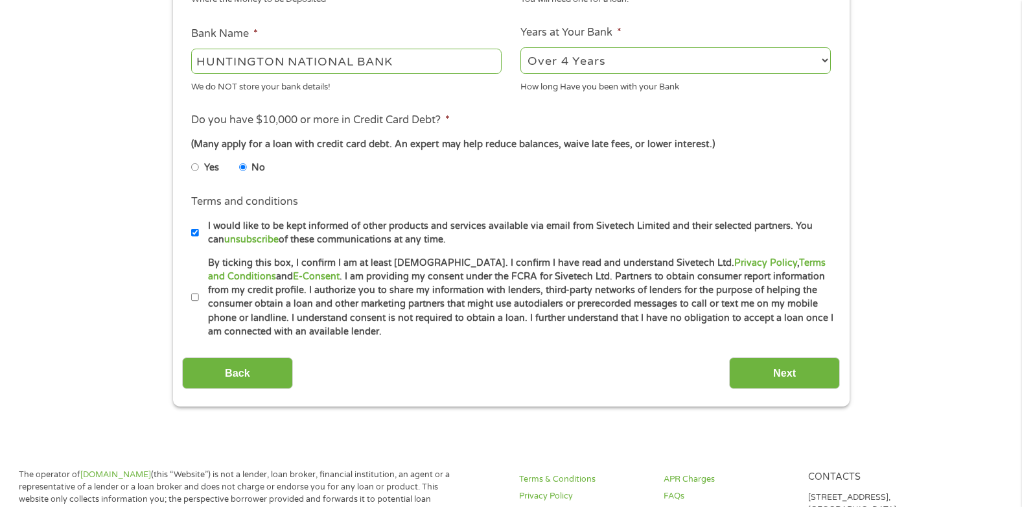
scroll to position [510, 0]
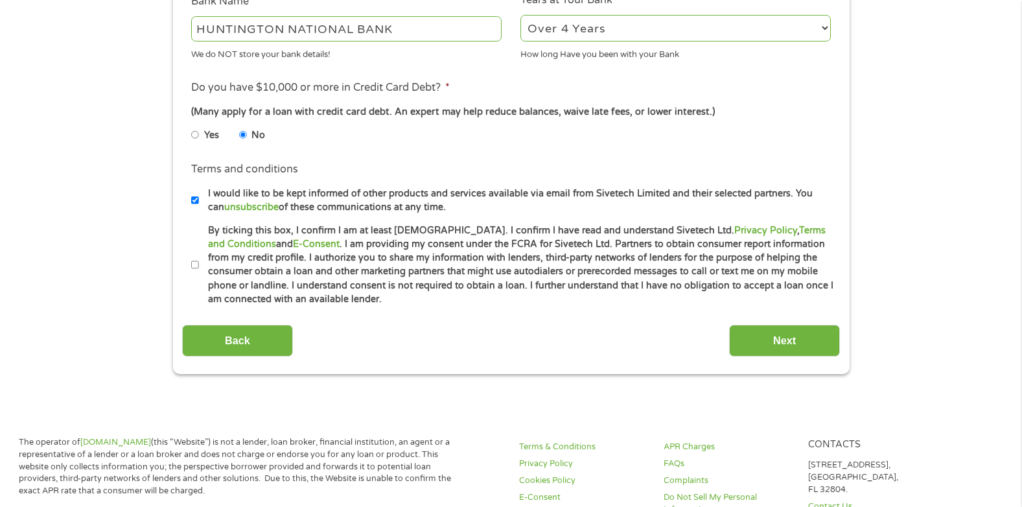
click at [196, 263] on input "By ticking this box, I confirm I am at least 18 years old. I confirm I have rea…" at bounding box center [195, 265] width 8 height 21
checkbox input "true"
click at [789, 359] on div "This field is hidden when viewing the form gclid This field is hidden when view…" at bounding box center [511, 8] width 677 height 732
click at [802, 341] on input "Next" at bounding box center [784, 341] width 111 height 32
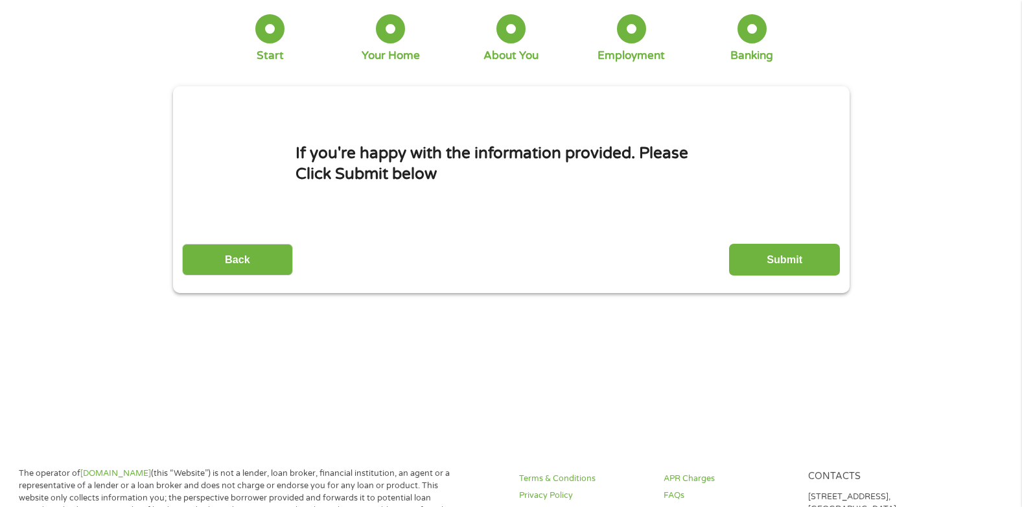
scroll to position [0, 0]
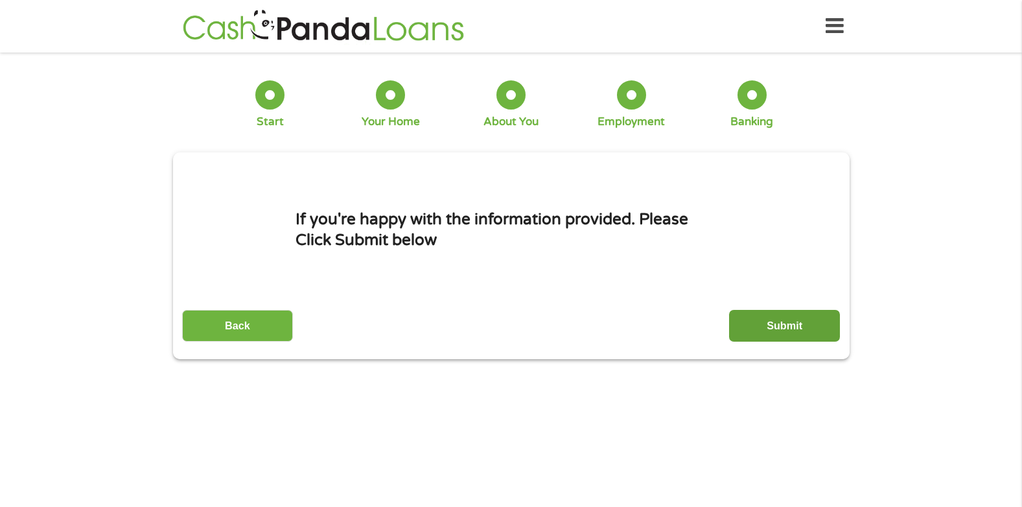
click at [804, 337] on input "Submit" at bounding box center [784, 326] width 111 height 32
